Goal: Check status: Check status

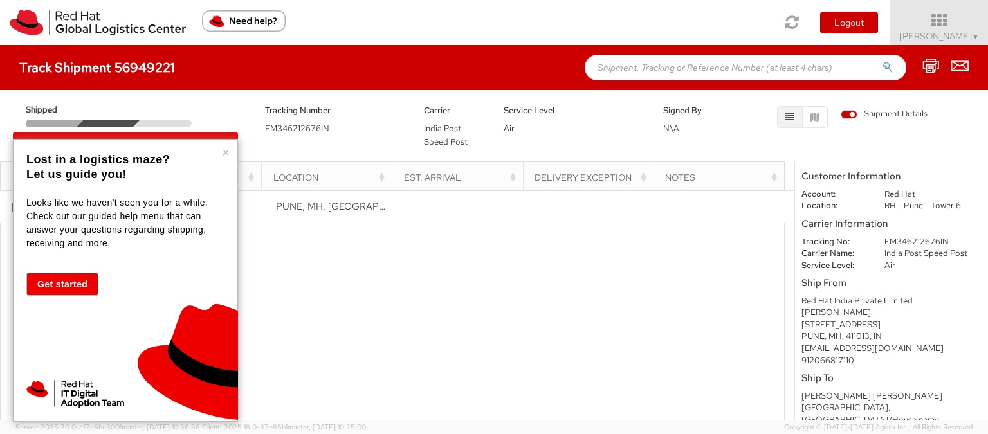
click at [231, 146] on div "× Lost in a logistics maze? Let us guide you! Looks like we haven't seen you fo…" at bounding box center [125, 280] width 225 height 283
click at [225, 151] on button "×" at bounding box center [226, 152] width 8 height 13
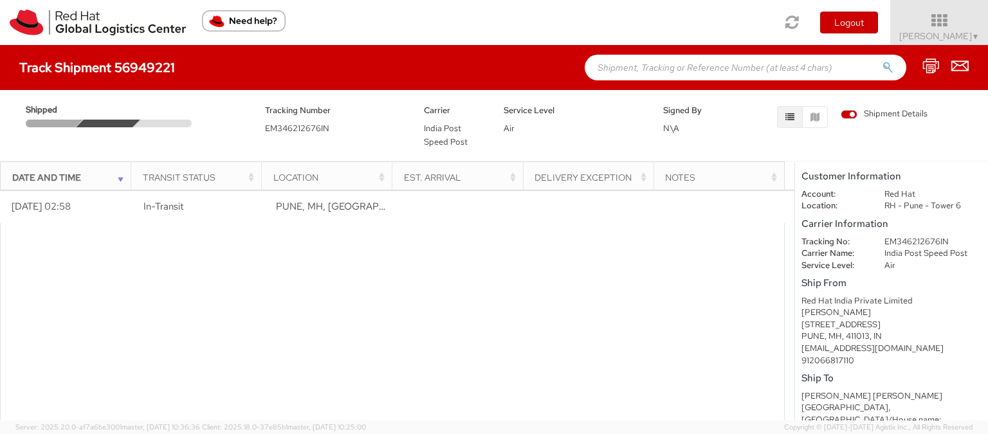
click at [295, 127] on span "EM346212676IN" at bounding box center [297, 128] width 64 height 11
copy span "EM346212676IN"
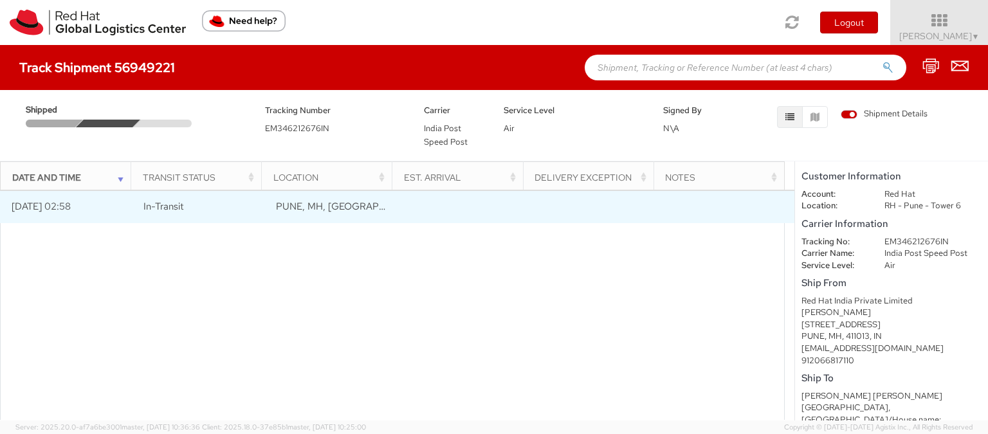
click at [407, 219] on td at bounding box center [463, 207] width 133 height 32
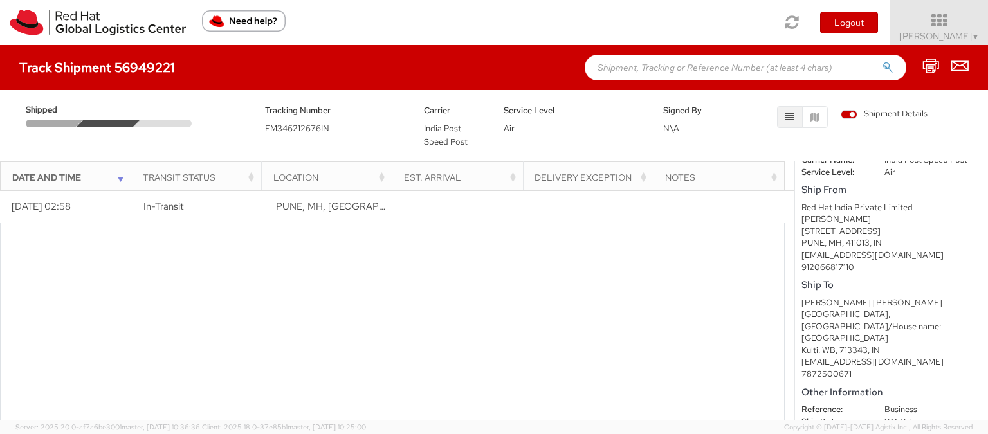
scroll to position [148, 0]
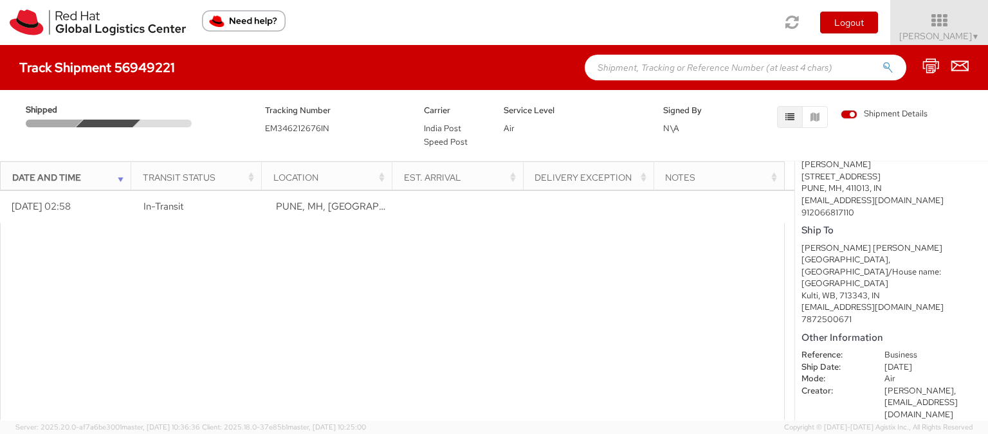
click at [808, 250] on div "[PERSON_NAME] [PERSON_NAME]" at bounding box center [892, 249] width 180 height 12
drag, startPoint x: 808, startPoint y: 250, endPoint x: 836, endPoint y: 248, distance: 27.8
click at [836, 248] on div "[PERSON_NAME] [PERSON_NAME]" at bounding box center [892, 249] width 180 height 12
click at [851, 248] on div "[PERSON_NAME] [PERSON_NAME]" at bounding box center [892, 249] width 180 height 12
drag, startPoint x: 851, startPoint y: 248, endPoint x: 878, endPoint y: 252, distance: 27.9
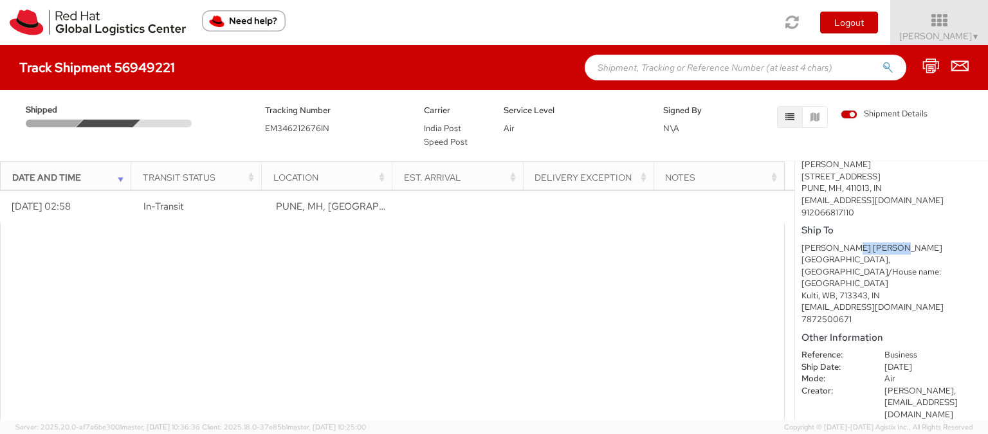
click at [878, 252] on div "[PERSON_NAME] [PERSON_NAME]" at bounding box center [892, 249] width 180 height 12
click at [827, 264] on div "[GEOGRAPHIC_DATA], [GEOGRAPHIC_DATA]/House name: [GEOGRAPHIC_DATA]" at bounding box center [892, 272] width 180 height 36
drag, startPoint x: 827, startPoint y: 264, endPoint x: 860, endPoint y: 260, distance: 33.7
click at [860, 260] on div "[GEOGRAPHIC_DATA], [GEOGRAPHIC_DATA]/House name: [GEOGRAPHIC_DATA]" at bounding box center [892, 272] width 180 height 36
click at [880, 260] on div "[GEOGRAPHIC_DATA], [GEOGRAPHIC_DATA]/House name: [GEOGRAPHIC_DATA]" at bounding box center [892, 272] width 180 height 36
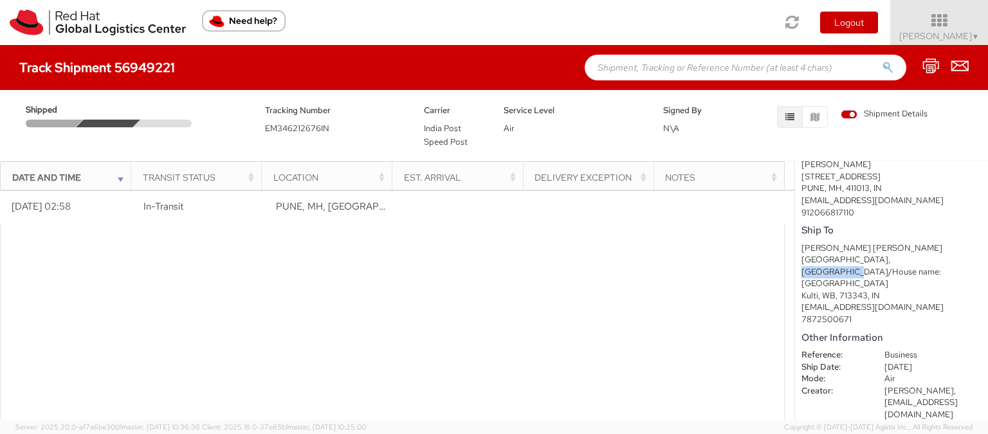
drag, startPoint x: 880, startPoint y: 260, endPoint x: 910, endPoint y: 256, distance: 29.8
click at [910, 256] on div "[GEOGRAPHIC_DATA], [GEOGRAPHIC_DATA]/House name: [GEOGRAPHIC_DATA]" at bounding box center [892, 272] width 180 height 36
click at [893, 272] on div "[GEOGRAPHIC_DATA], [GEOGRAPHIC_DATA]/House name: [GEOGRAPHIC_DATA]" at bounding box center [892, 272] width 180 height 36
drag, startPoint x: 824, startPoint y: 286, endPoint x: 866, endPoint y: 280, distance: 42.9
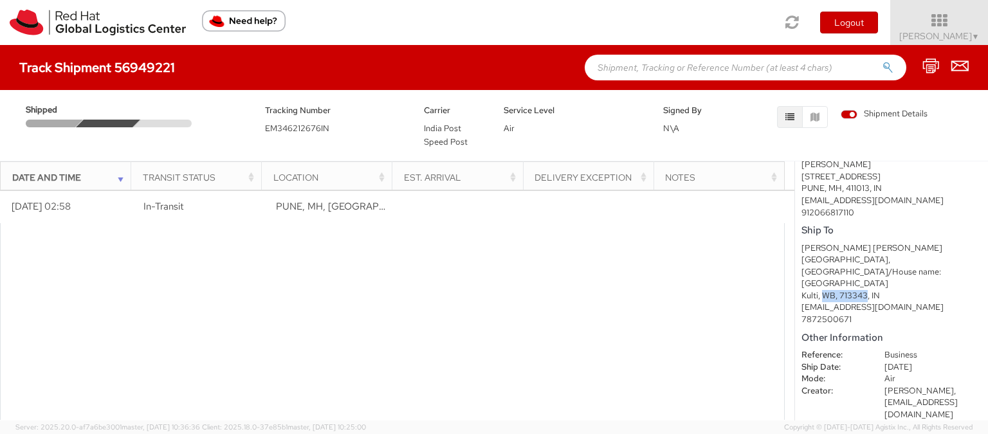
click at [866, 290] on div "Kulti, WB, 713343, IN" at bounding box center [892, 296] width 180 height 12
click at [812, 259] on div "[GEOGRAPHIC_DATA], [GEOGRAPHIC_DATA]/House name: [GEOGRAPHIC_DATA]" at bounding box center [892, 272] width 180 height 36
click at [875, 261] on div "[GEOGRAPHIC_DATA], [GEOGRAPHIC_DATA]/House name: [GEOGRAPHIC_DATA]" at bounding box center [892, 272] width 180 height 36
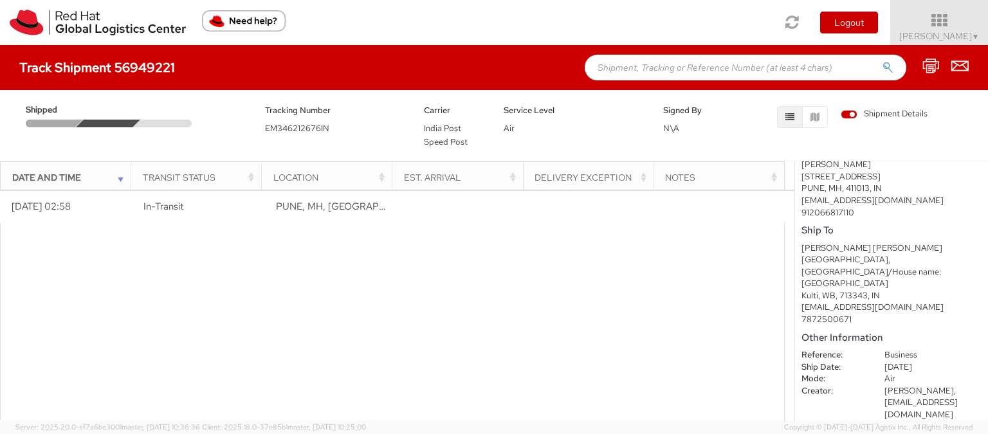
click at [827, 290] on div "Kulti, WB, 713343, IN" at bounding box center [892, 296] width 180 height 12
click at [848, 290] on div "Kulti, WB, 713343, IN" at bounding box center [892, 296] width 180 height 12
